Goal: Task Accomplishment & Management: Use online tool/utility

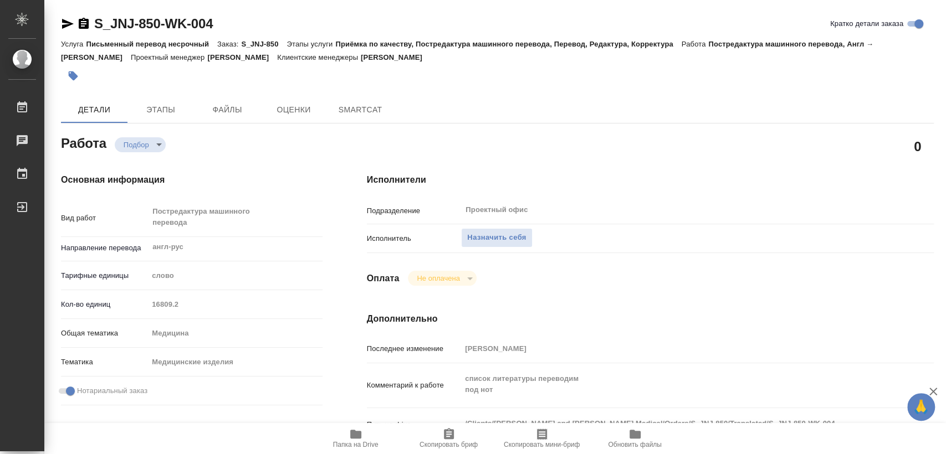
type textarea "x"
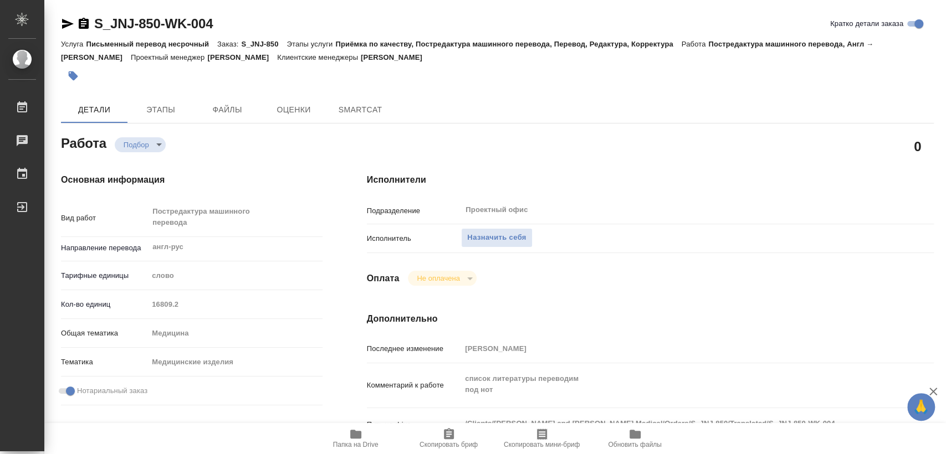
type textarea "x"
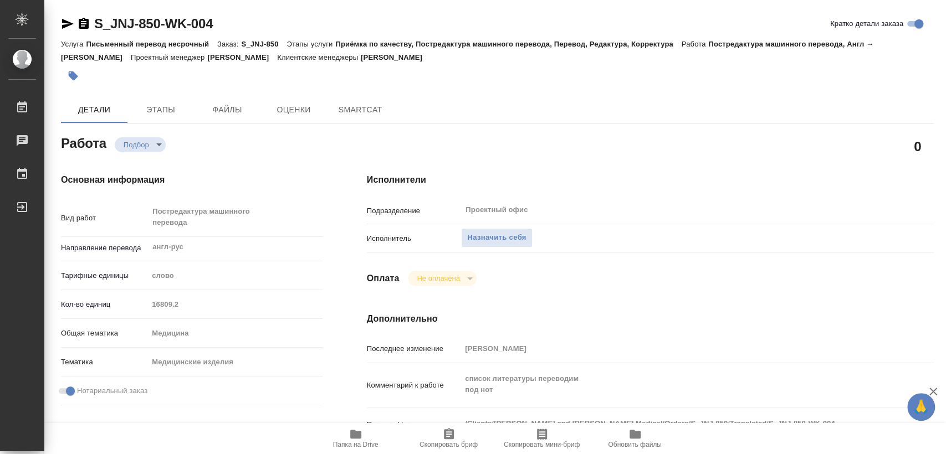
type textarea "x"
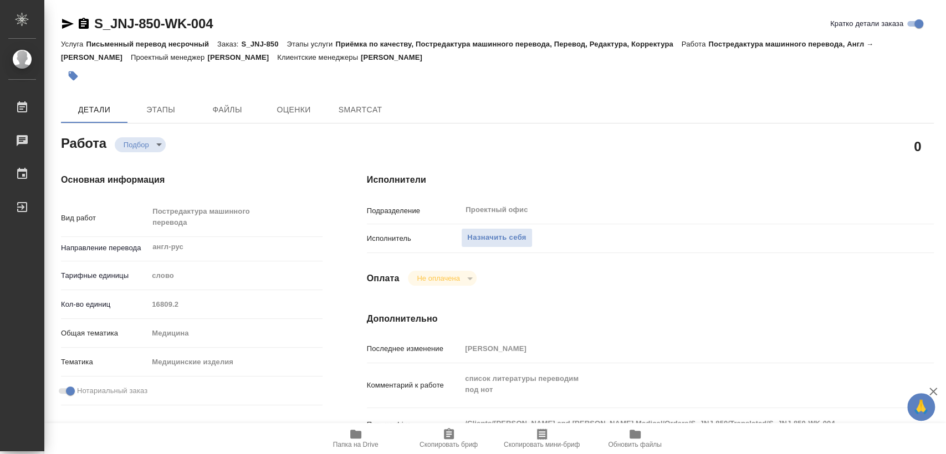
type textarea "x"
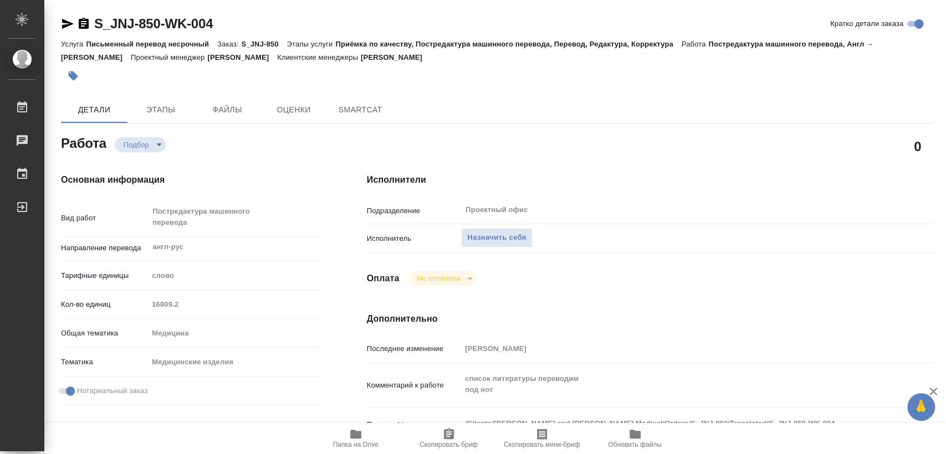
type textarea "x"
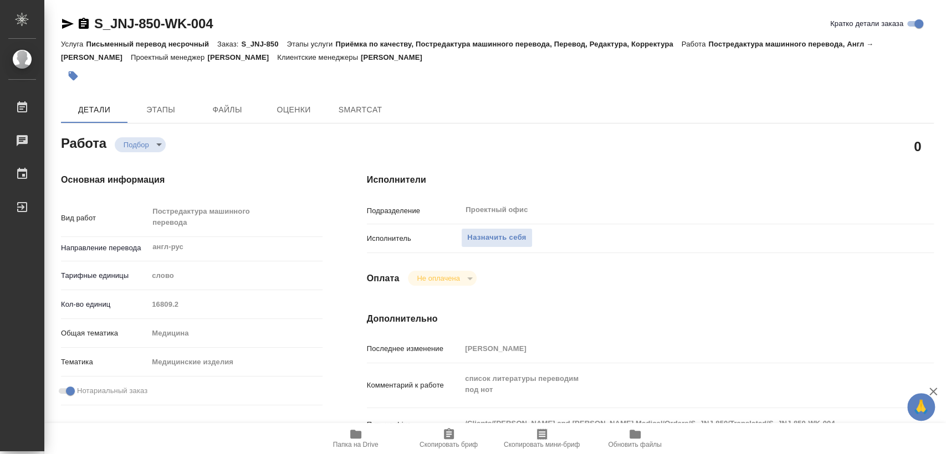
type textarea "x"
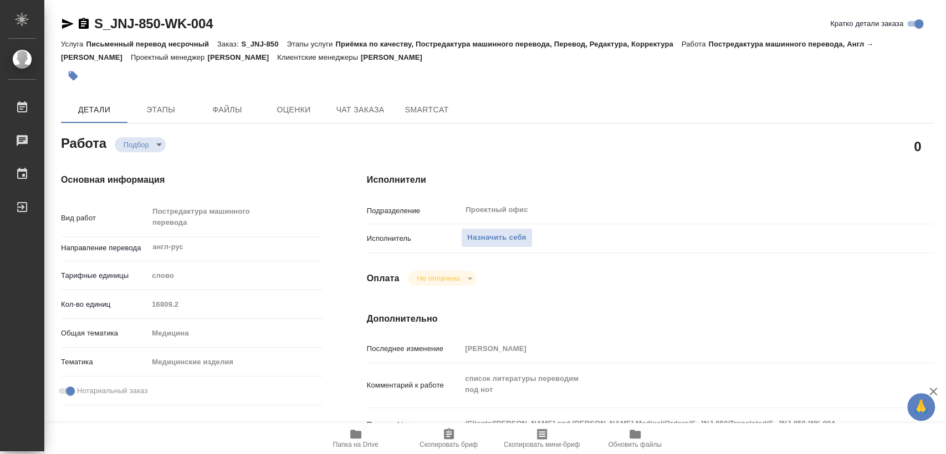
scroll to position [123, 0]
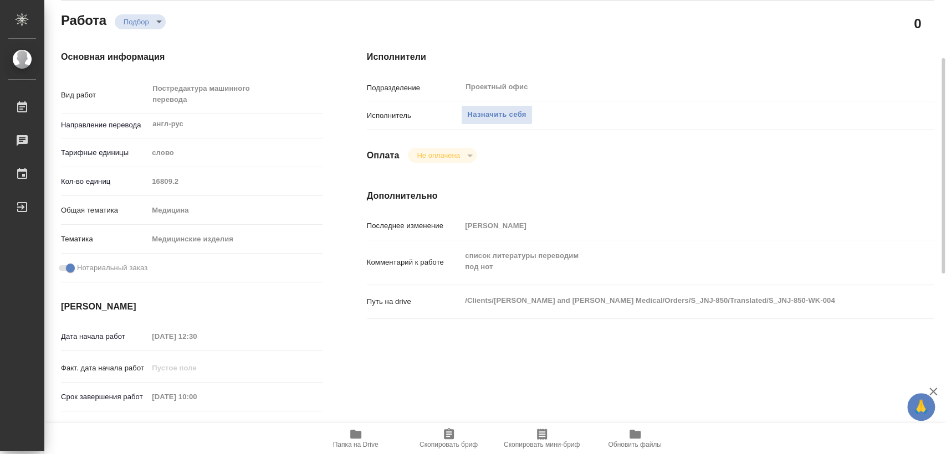
type textarea "x"
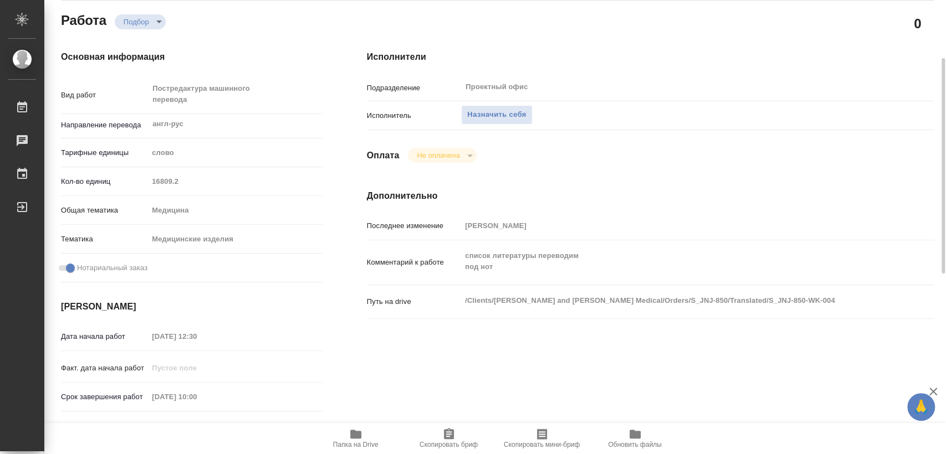
click at [364, 441] on span "Папка на Drive" at bounding box center [355, 445] width 45 height 8
type textarea "x"
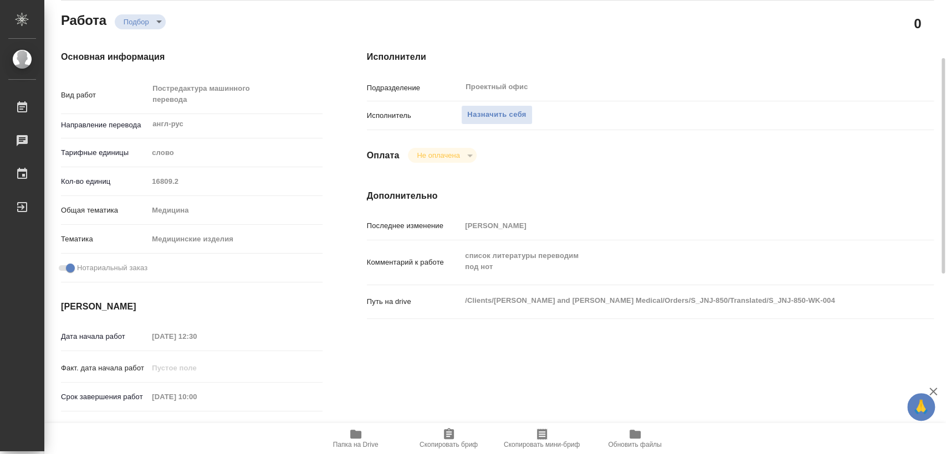
type textarea "x"
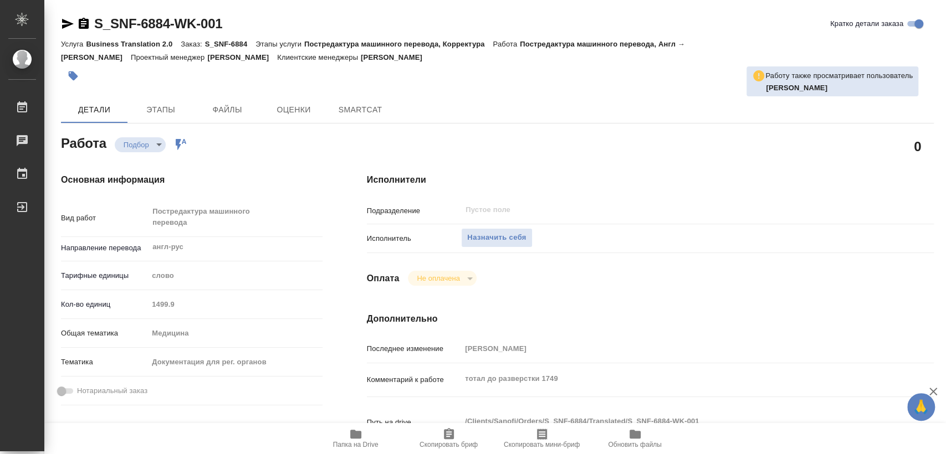
type textarea "x"
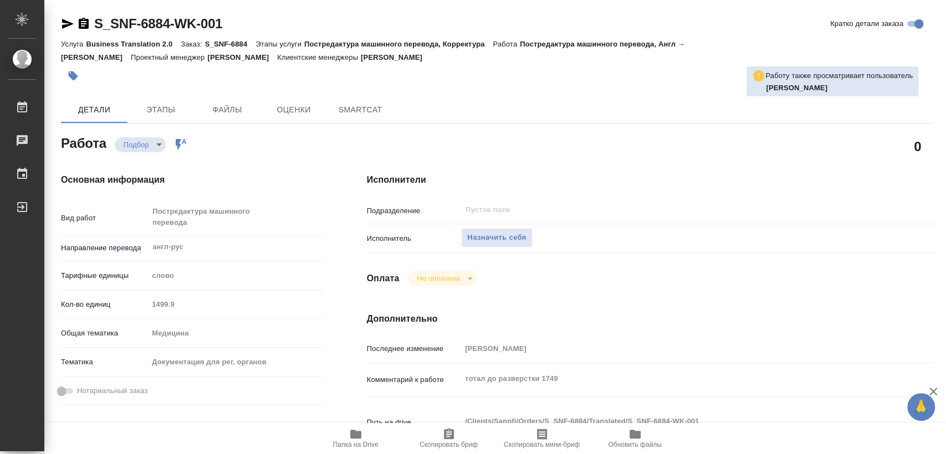
type textarea "x"
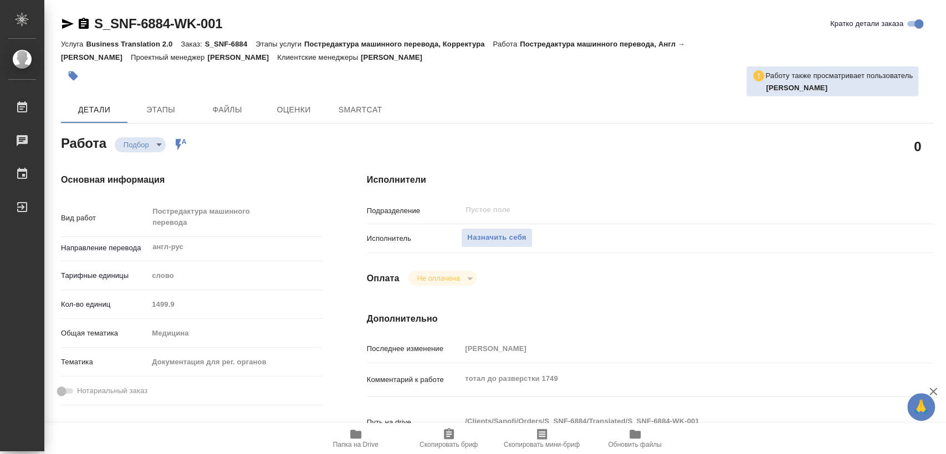
type textarea "x"
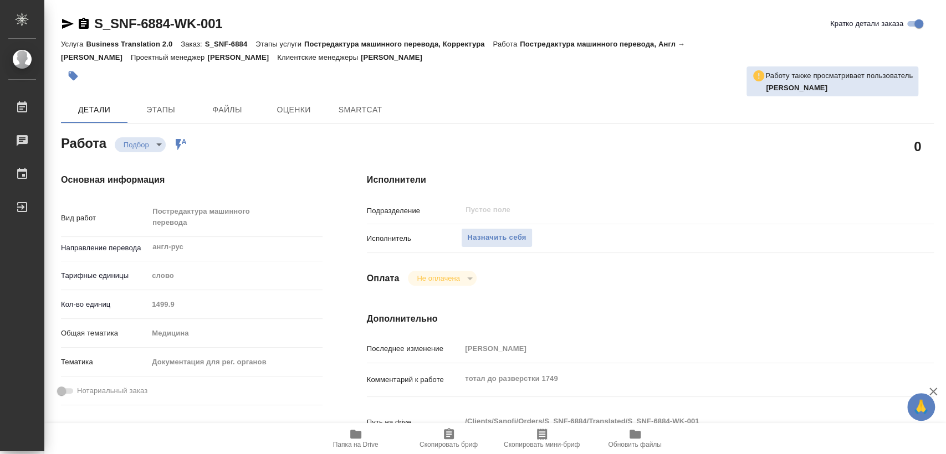
type textarea "x"
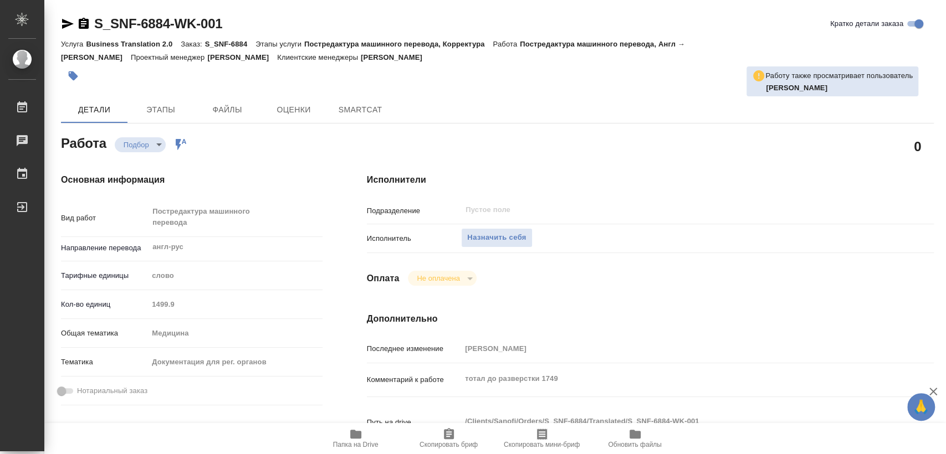
type textarea "x"
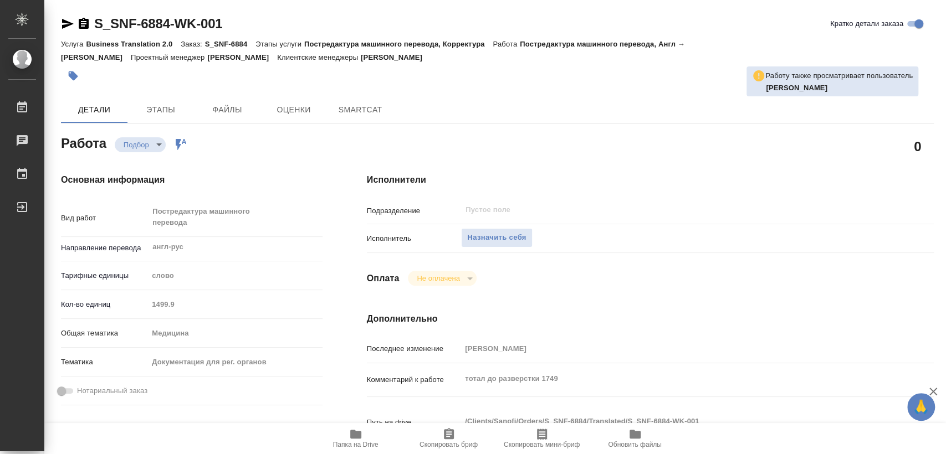
type textarea "x"
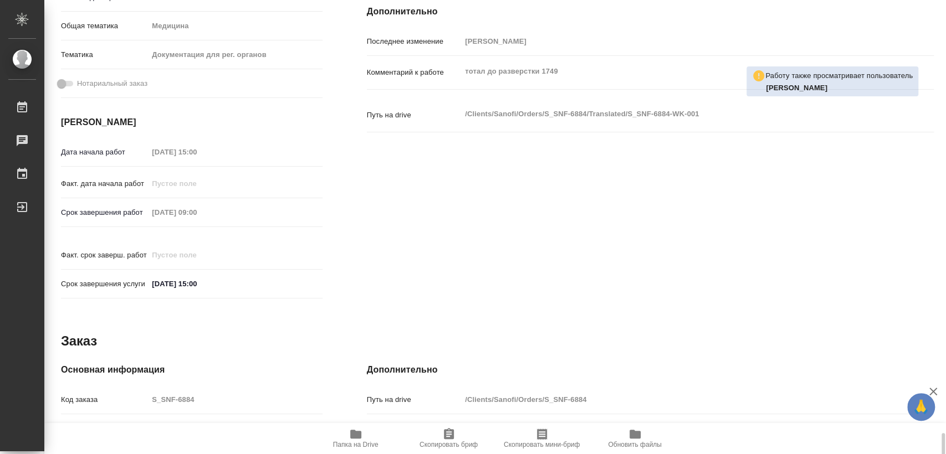
scroll to position [502, 0]
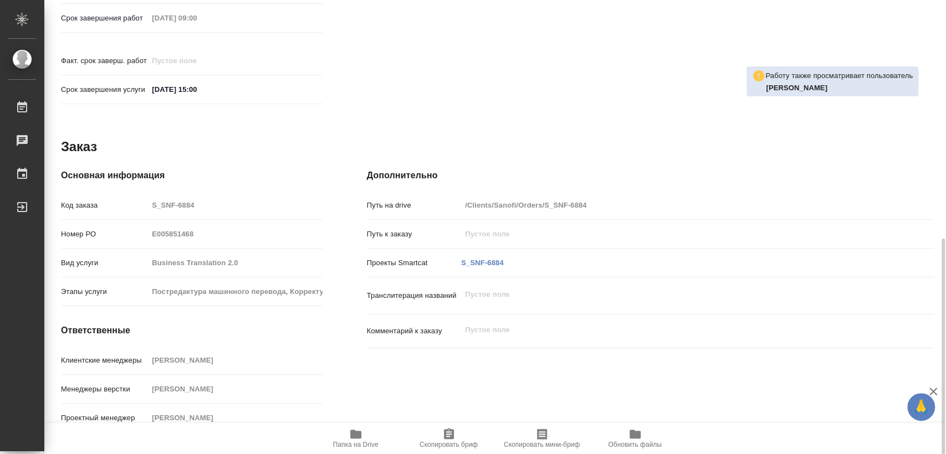
type textarea "x"
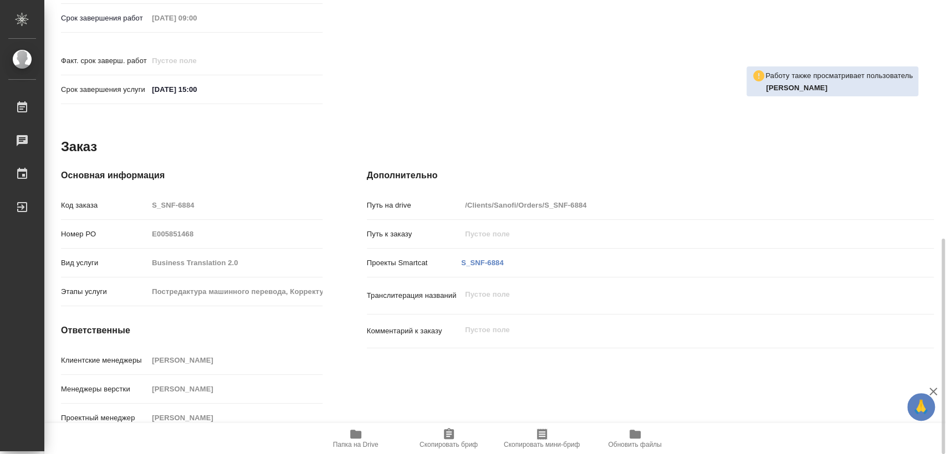
click at [346, 428] on span "Папка на Drive" at bounding box center [356, 438] width 80 height 21
type textarea "x"
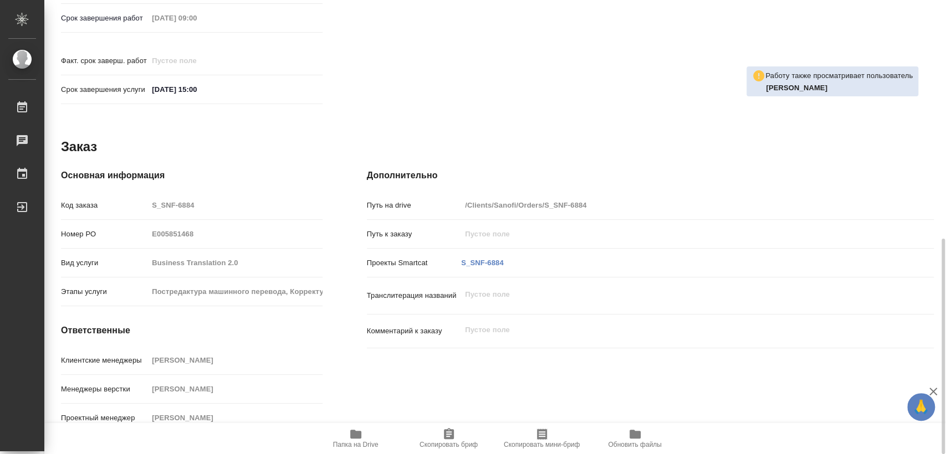
type textarea "x"
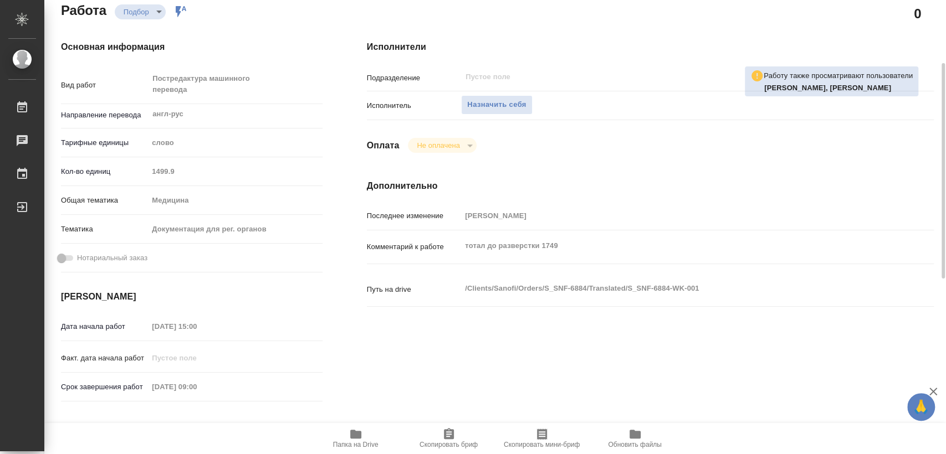
scroll to position [0, 0]
